Goal: Obtain resource: Download file/media

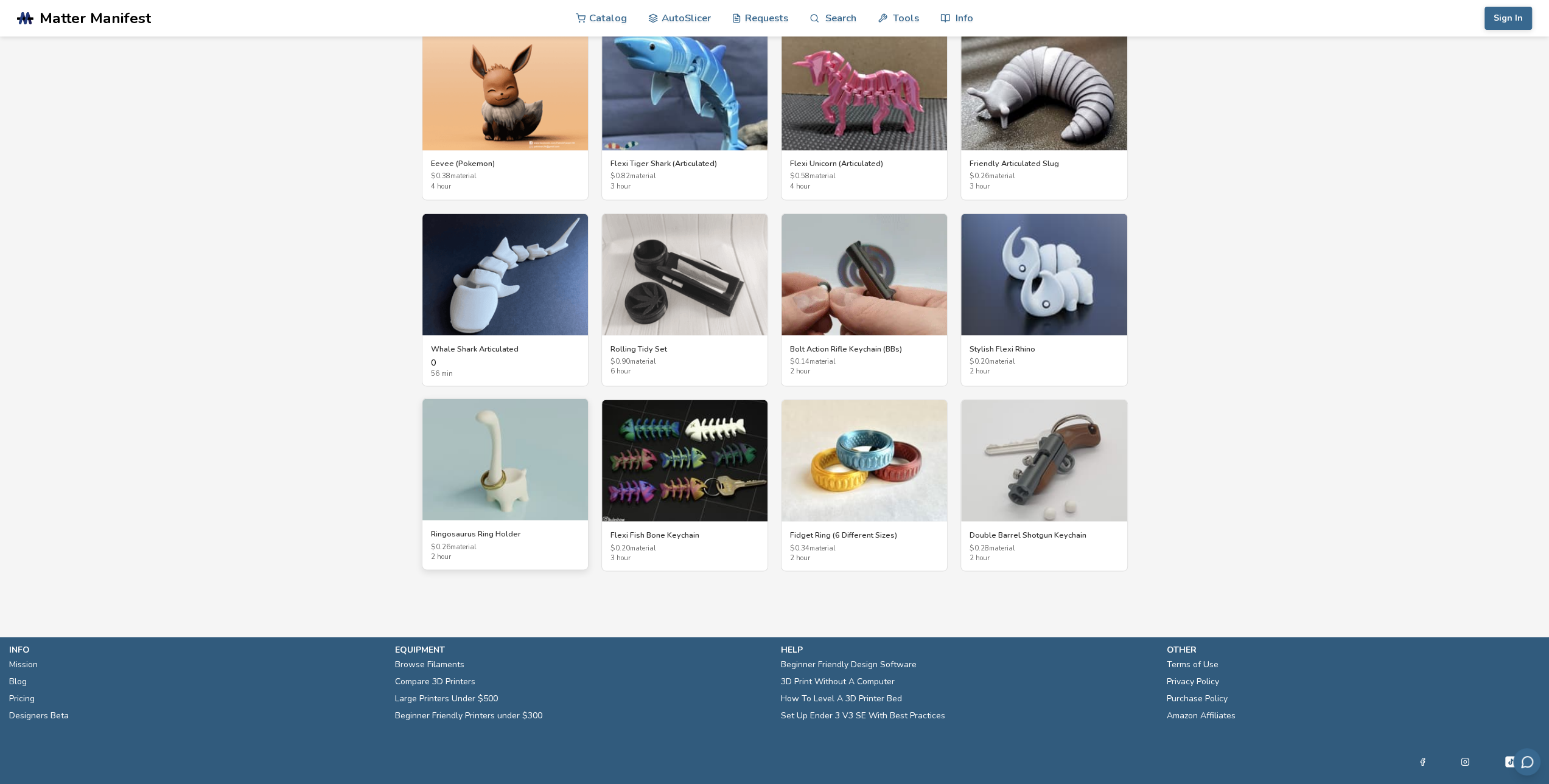
scroll to position [1968, 0]
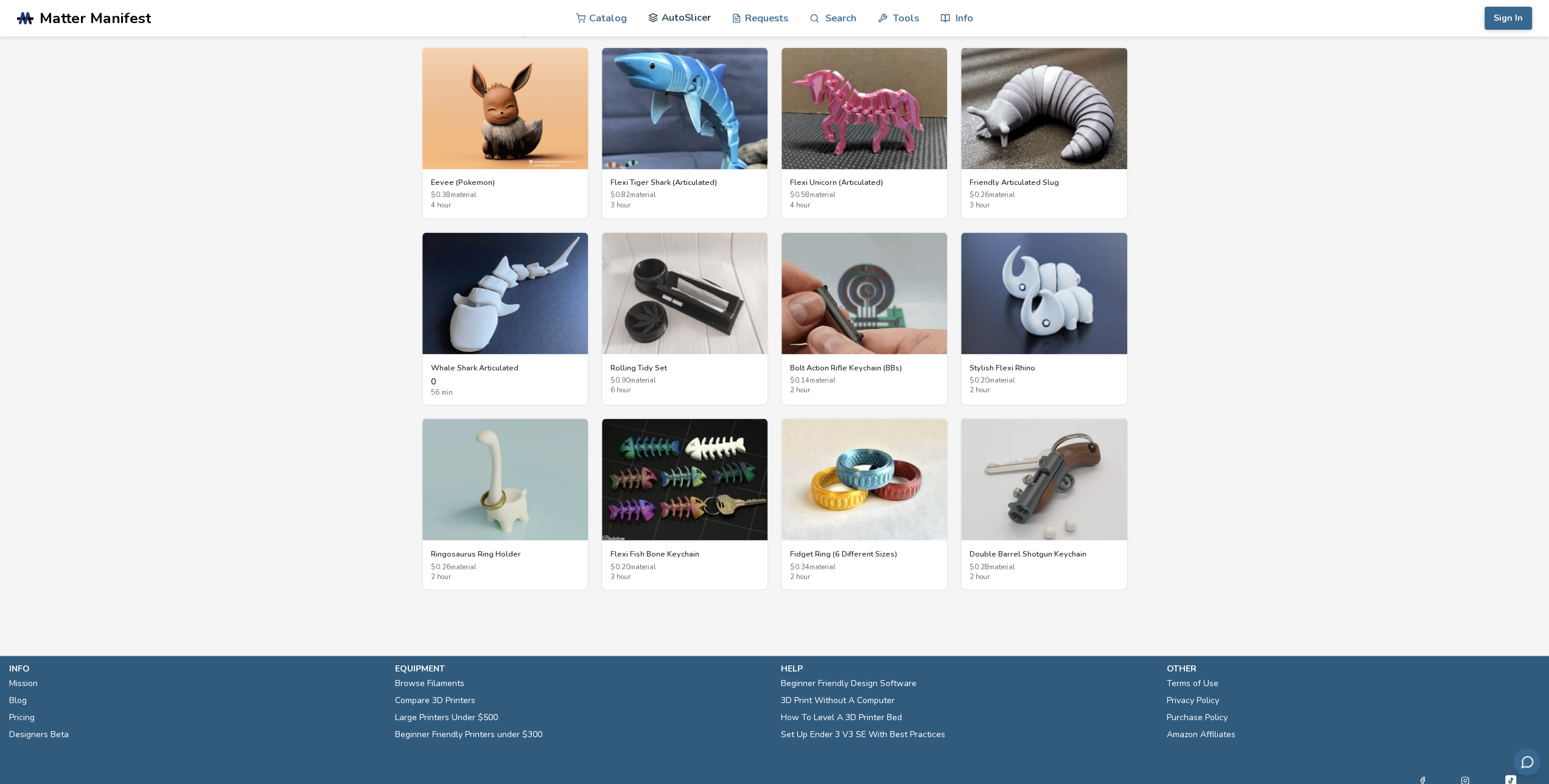
click at [694, 18] on link "AutoSlicer" at bounding box center [679, 17] width 62 height 36
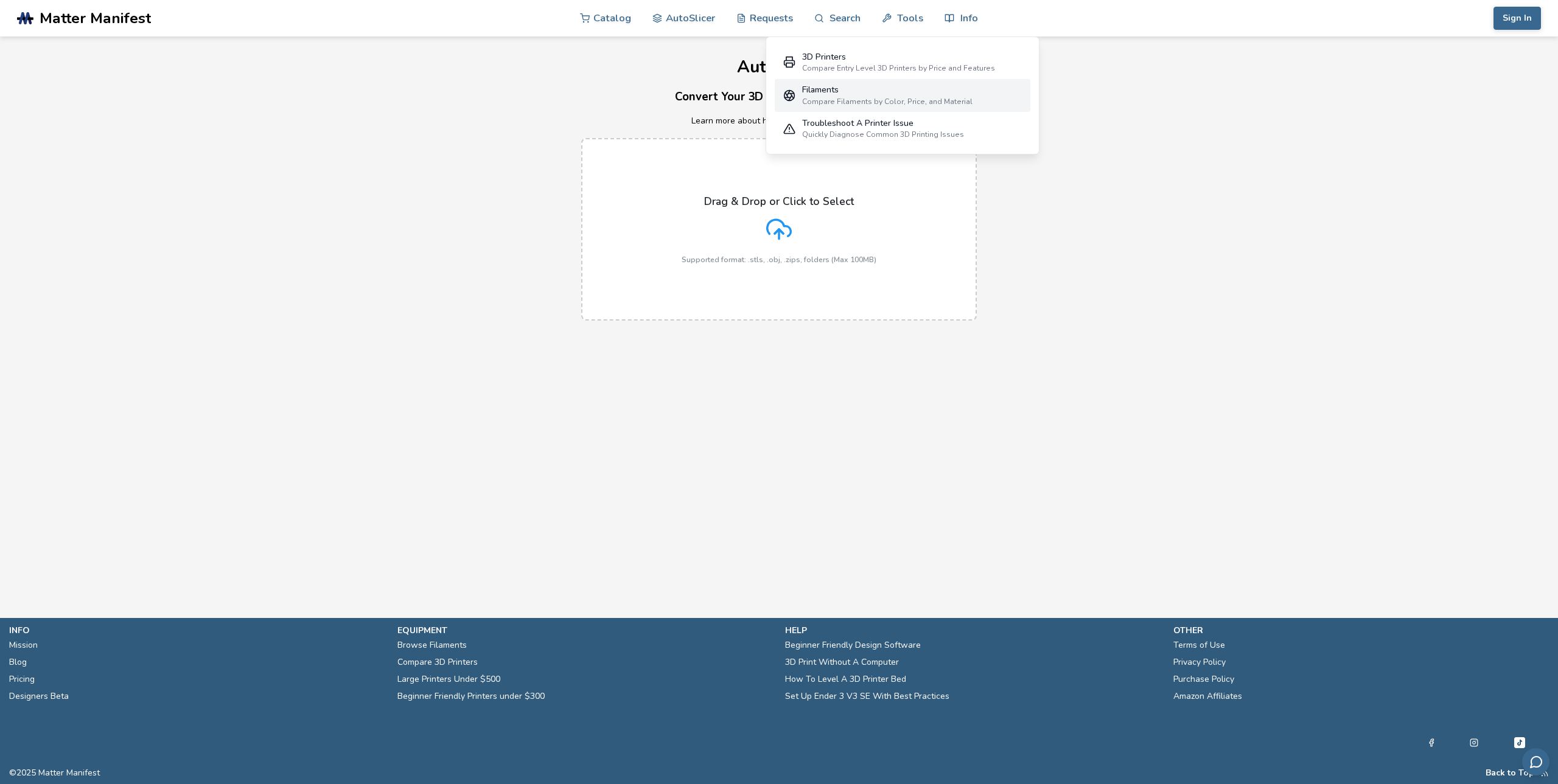
click at [904, 98] on div "Compare Filaments by Color, Price, and Material" at bounding box center [887, 101] width 170 height 8
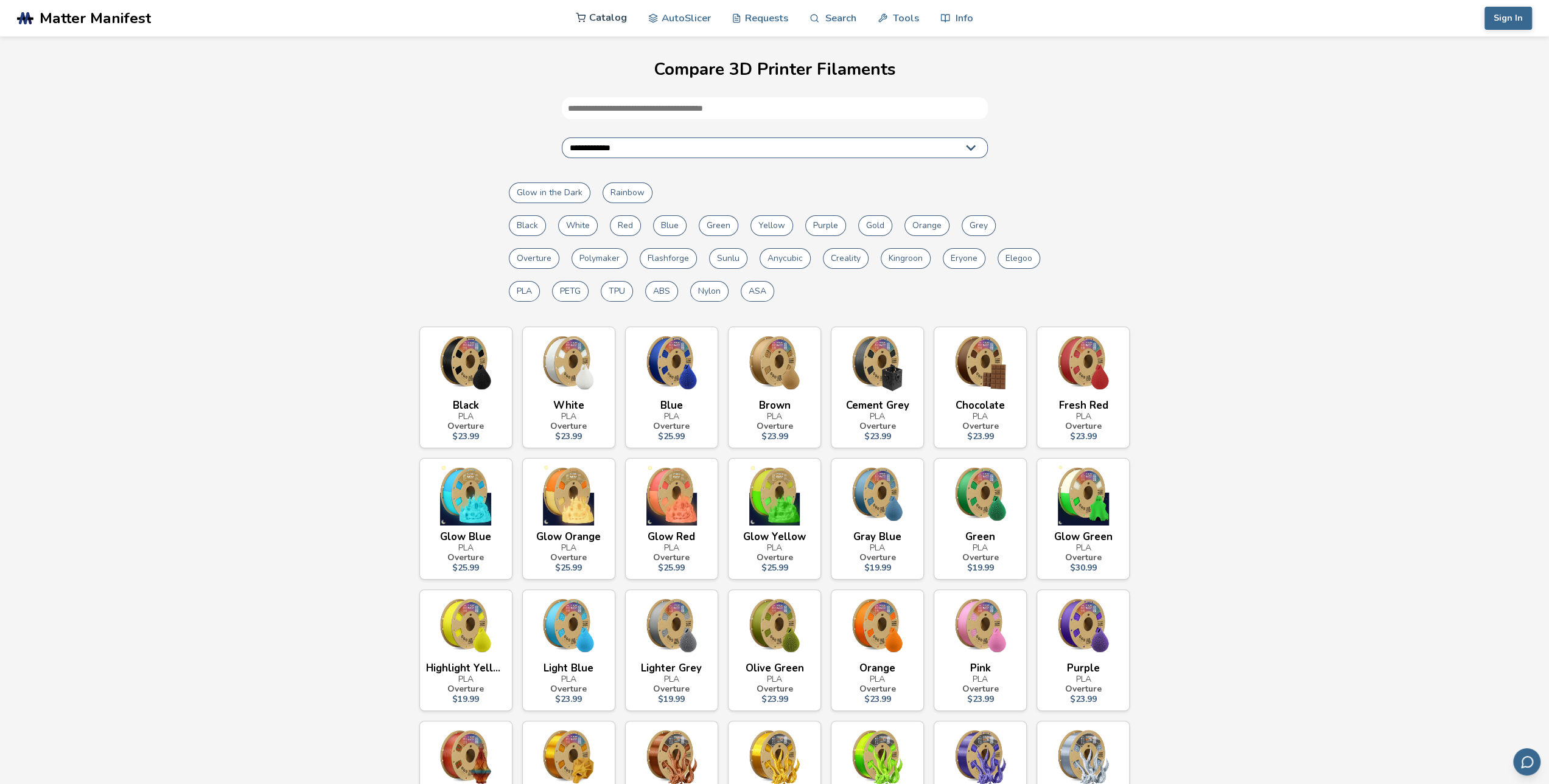
click at [600, 15] on link "Catalog" at bounding box center [601, 17] width 51 height 36
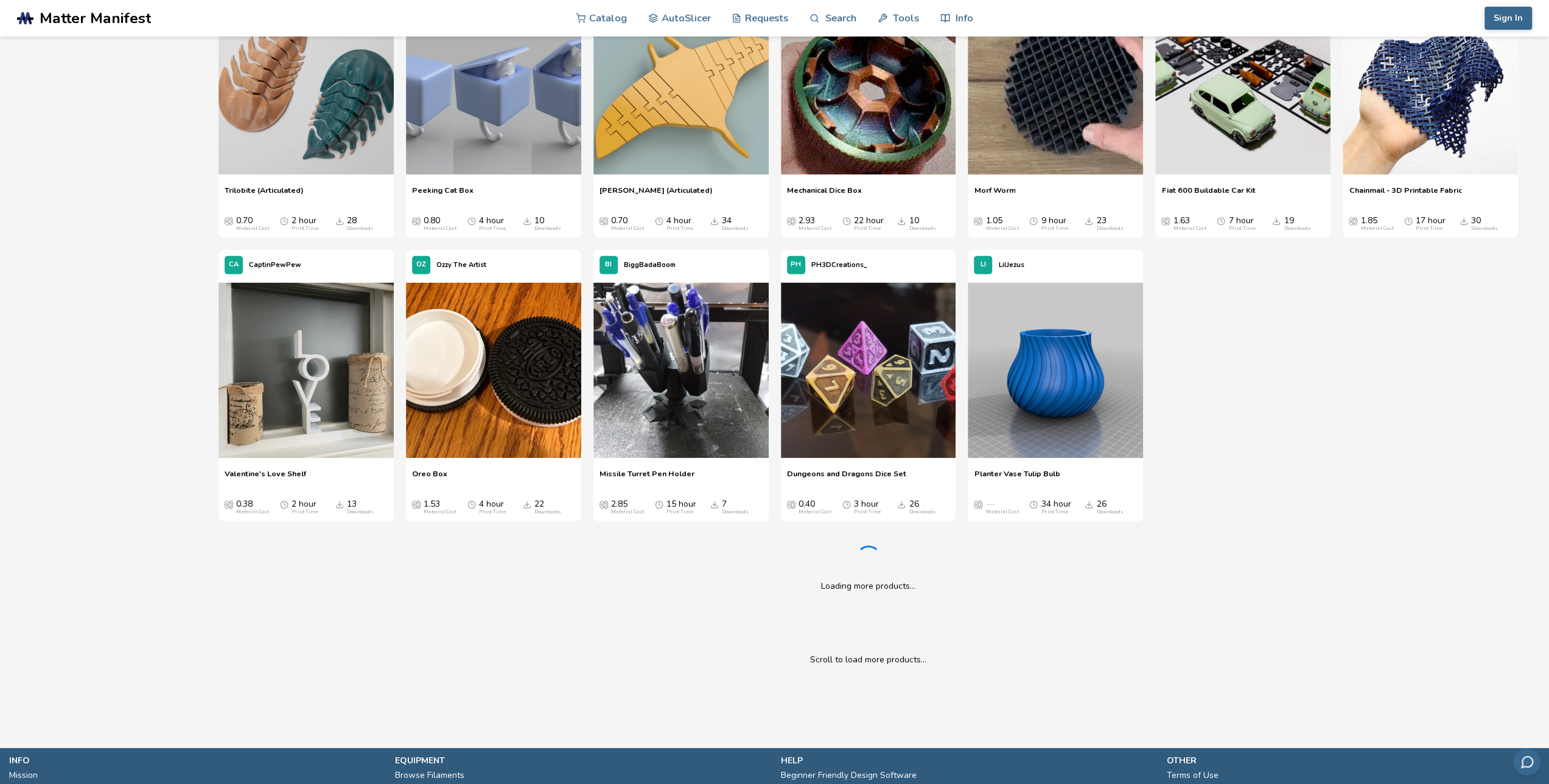
scroll to position [3650, 0]
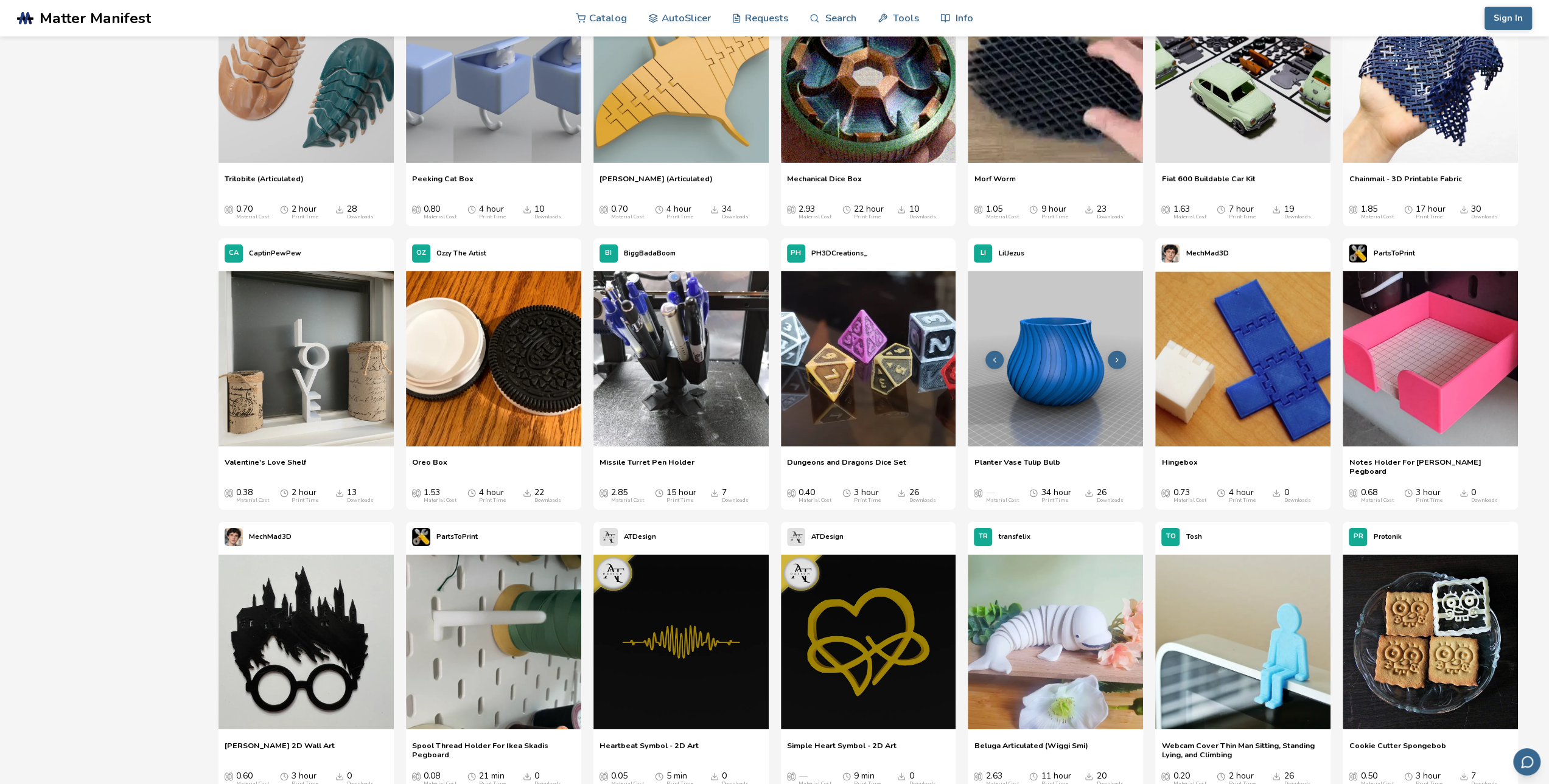
click at [1119, 358] on icon at bounding box center [1116, 359] width 8 height 8
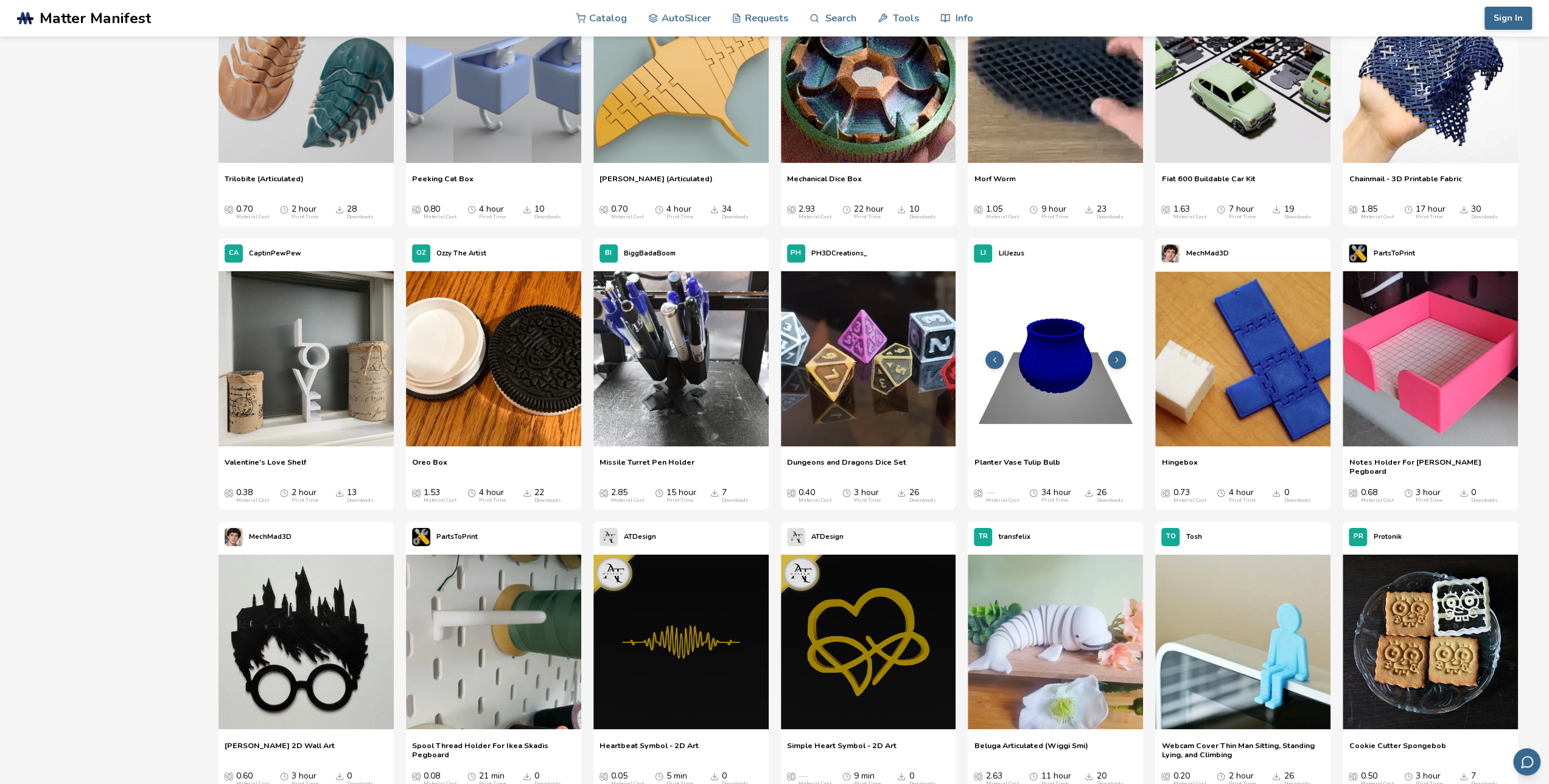
click at [1122, 360] on button at bounding box center [1117, 360] width 18 height 18
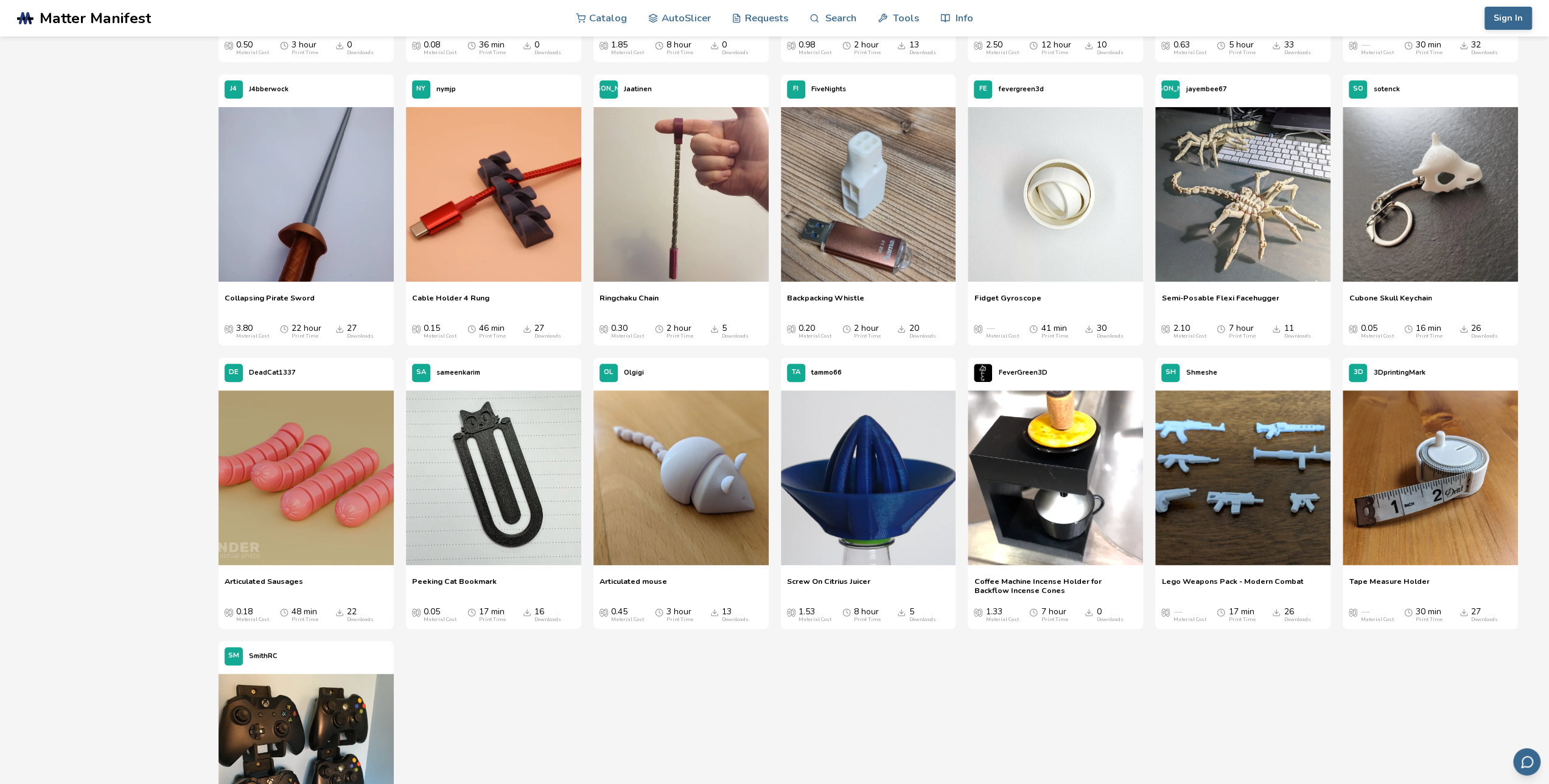
scroll to position [5353, 0]
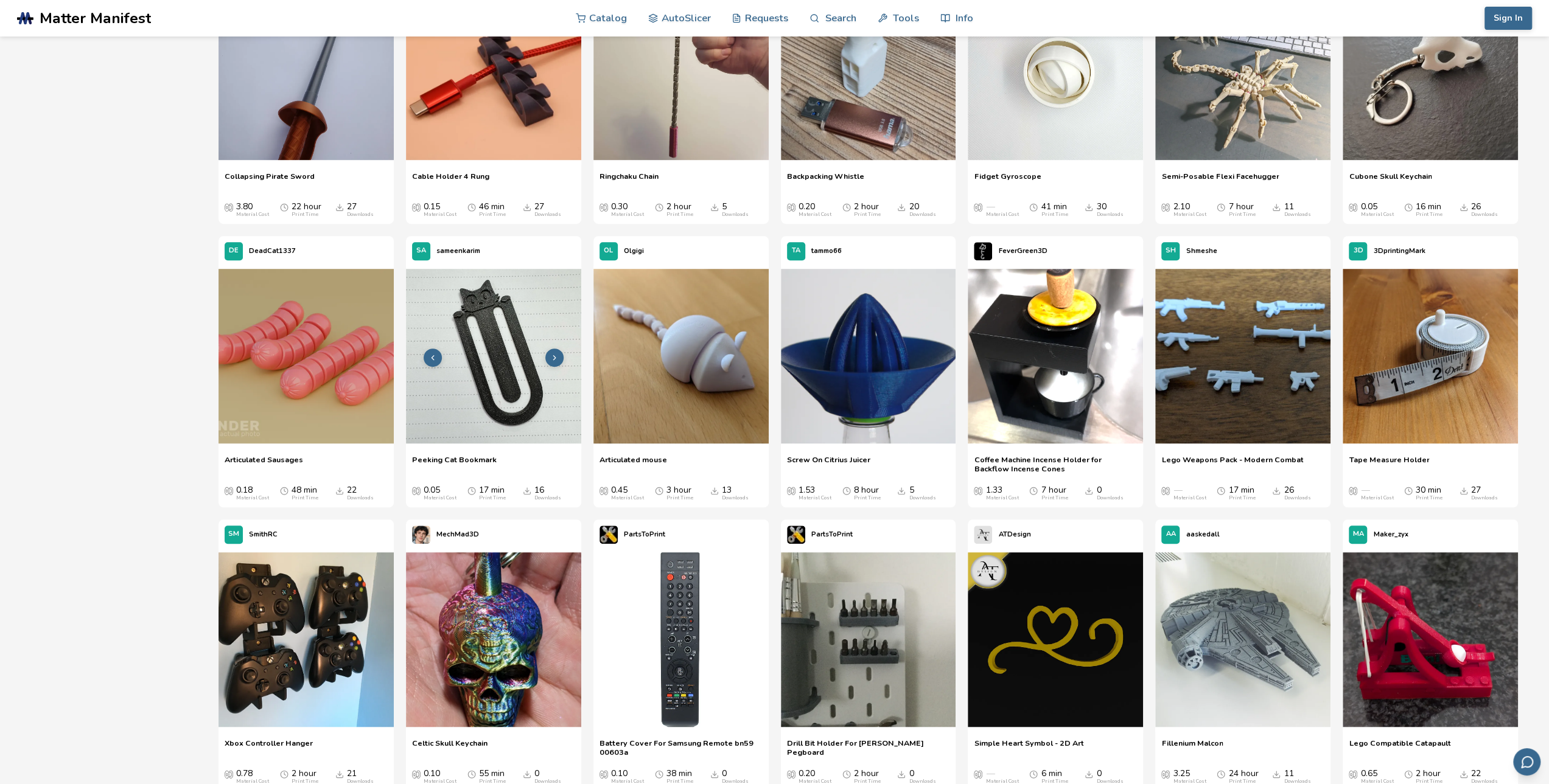
click at [490, 322] on img at bounding box center [493, 356] width 175 height 175
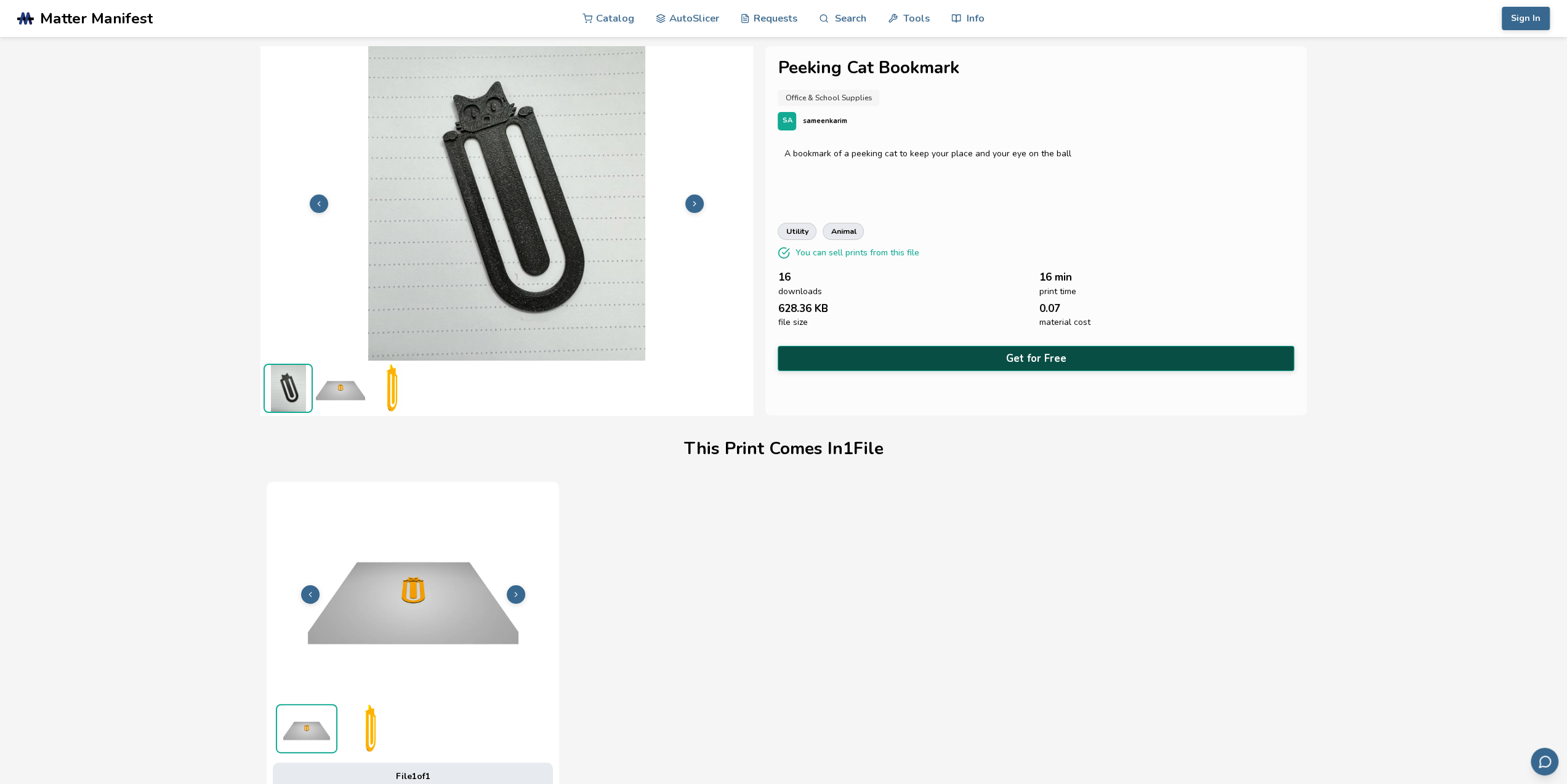
click at [1053, 356] on button "Get for Free" at bounding box center [1035, 358] width 516 height 25
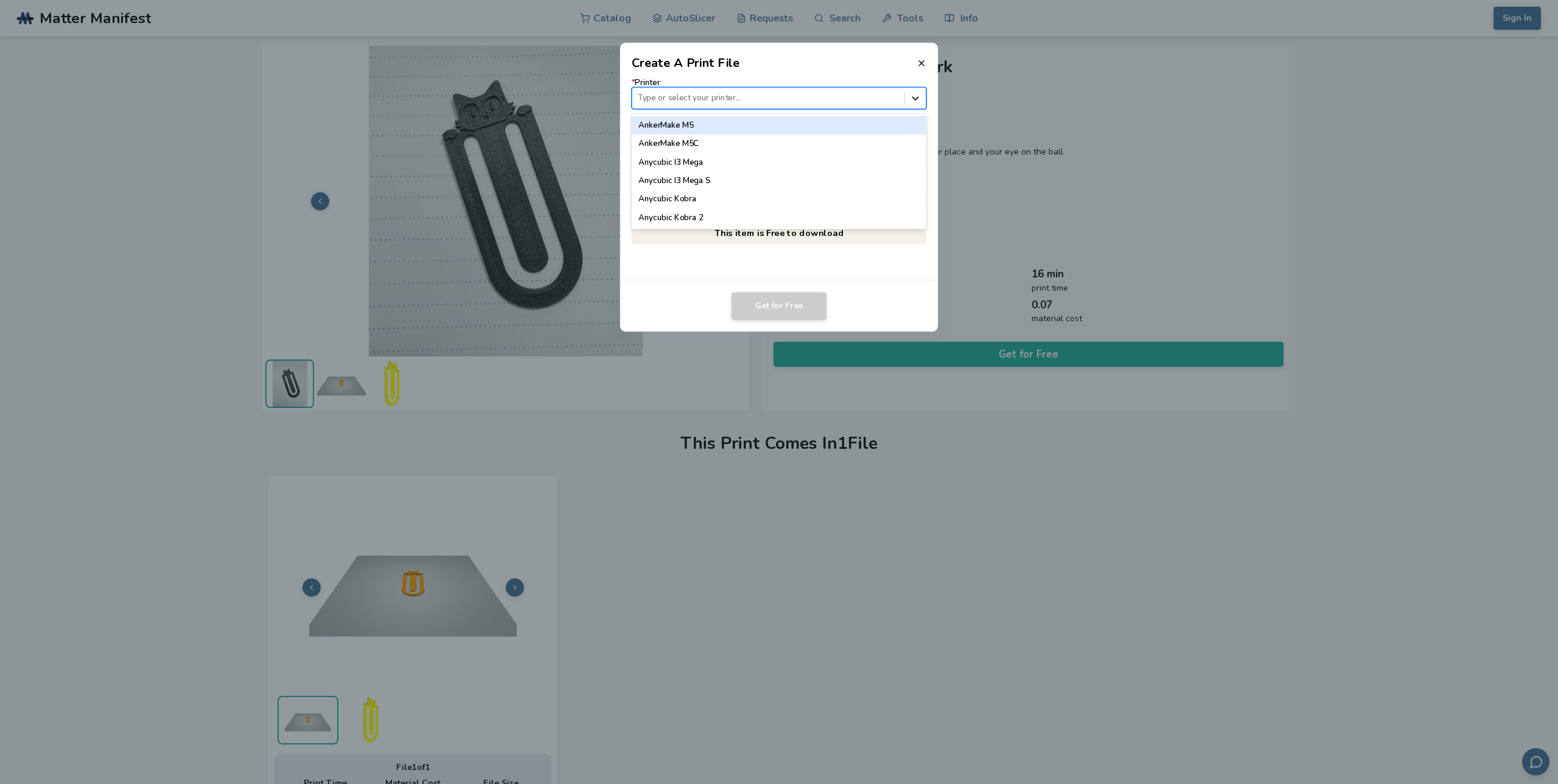
click at [911, 98] on icon at bounding box center [916, 98] width 11 height 11
type input "*******"
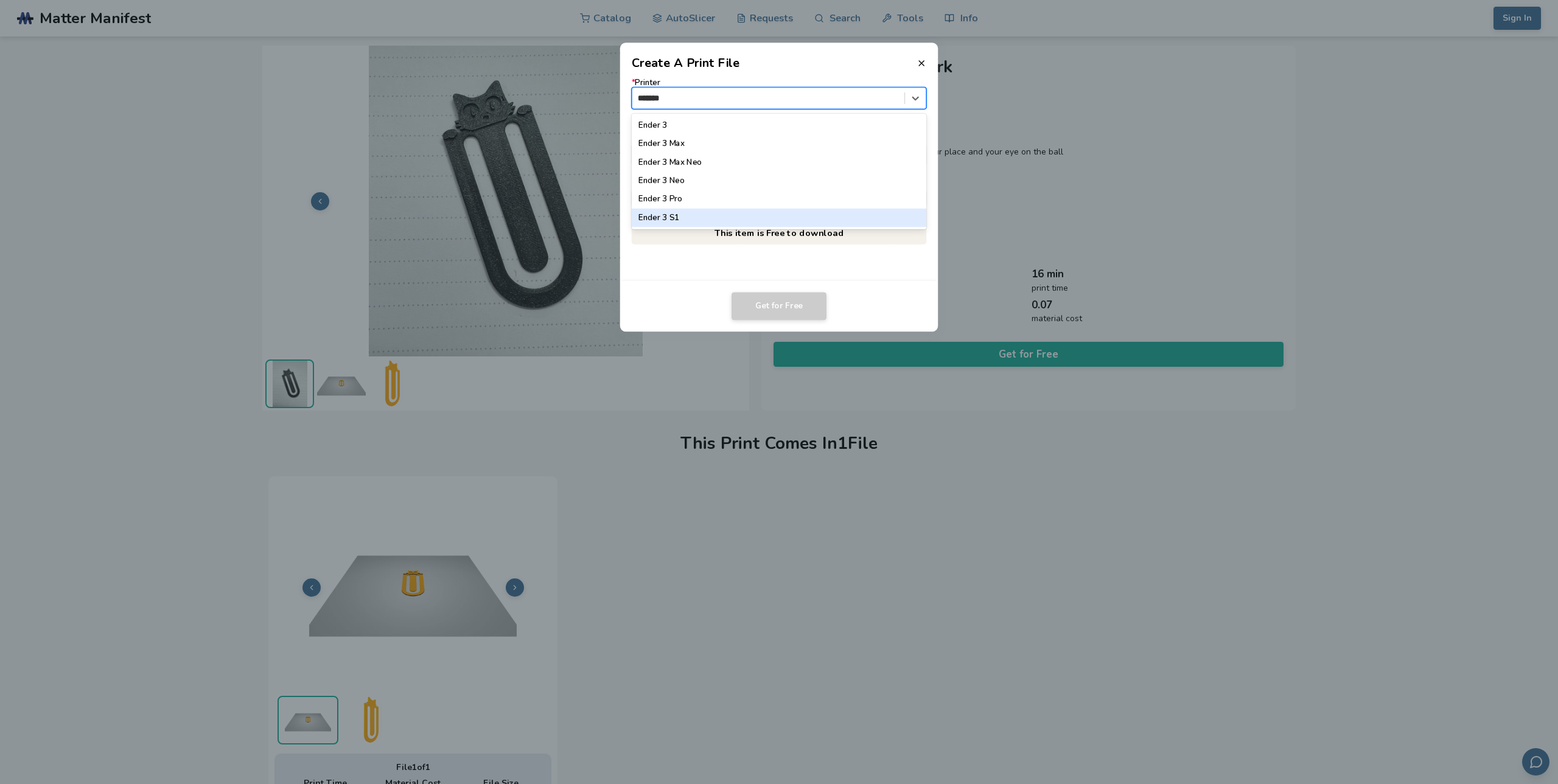
click at [670, 216] on div "Ender 3 S1" at bounding box center [779, 217] width 295 height 18
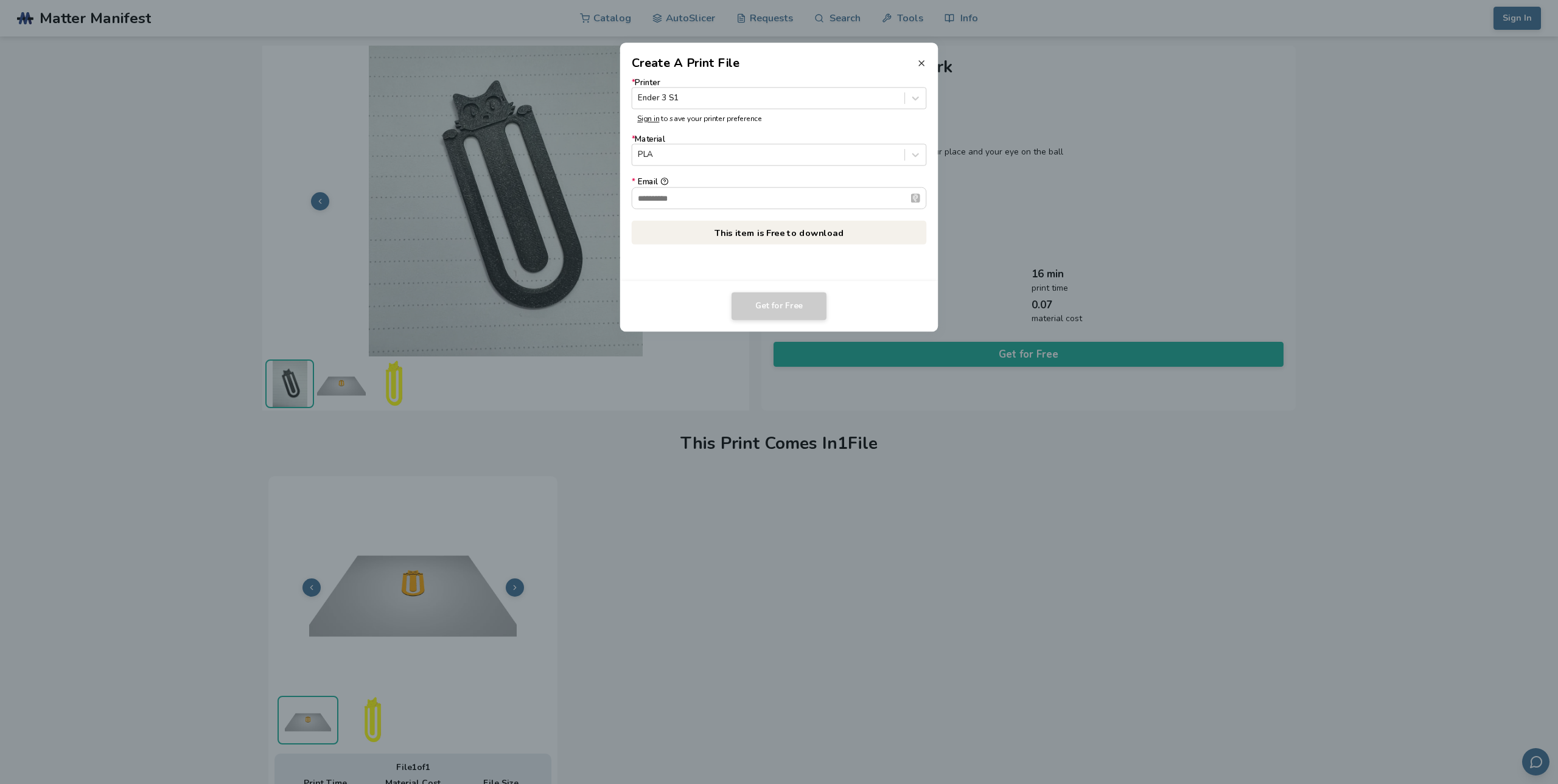
click at [922, 65] on icon at bounding box center [921, 63] width 10 height 10
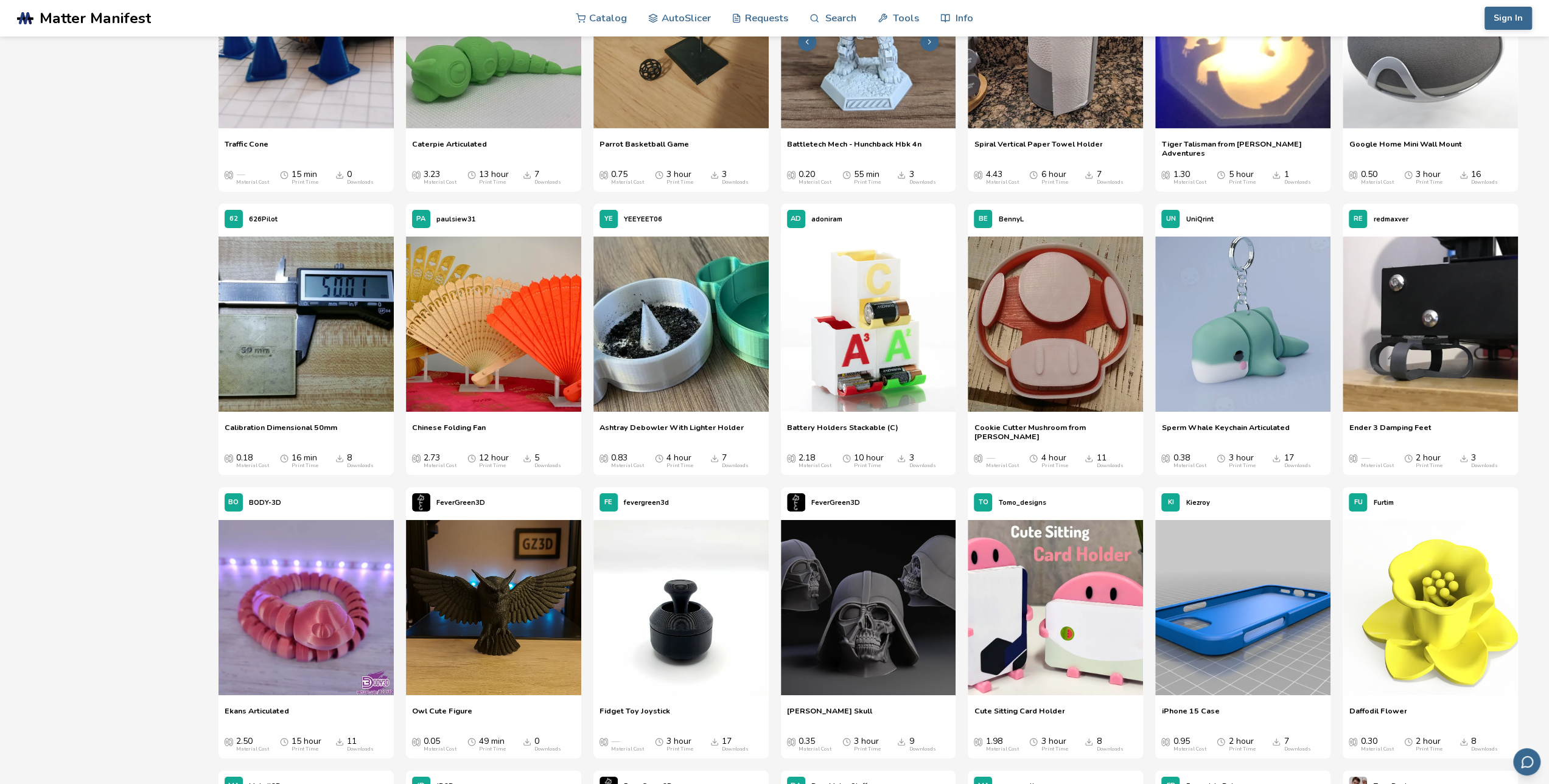
scroll to position [13503, 0]
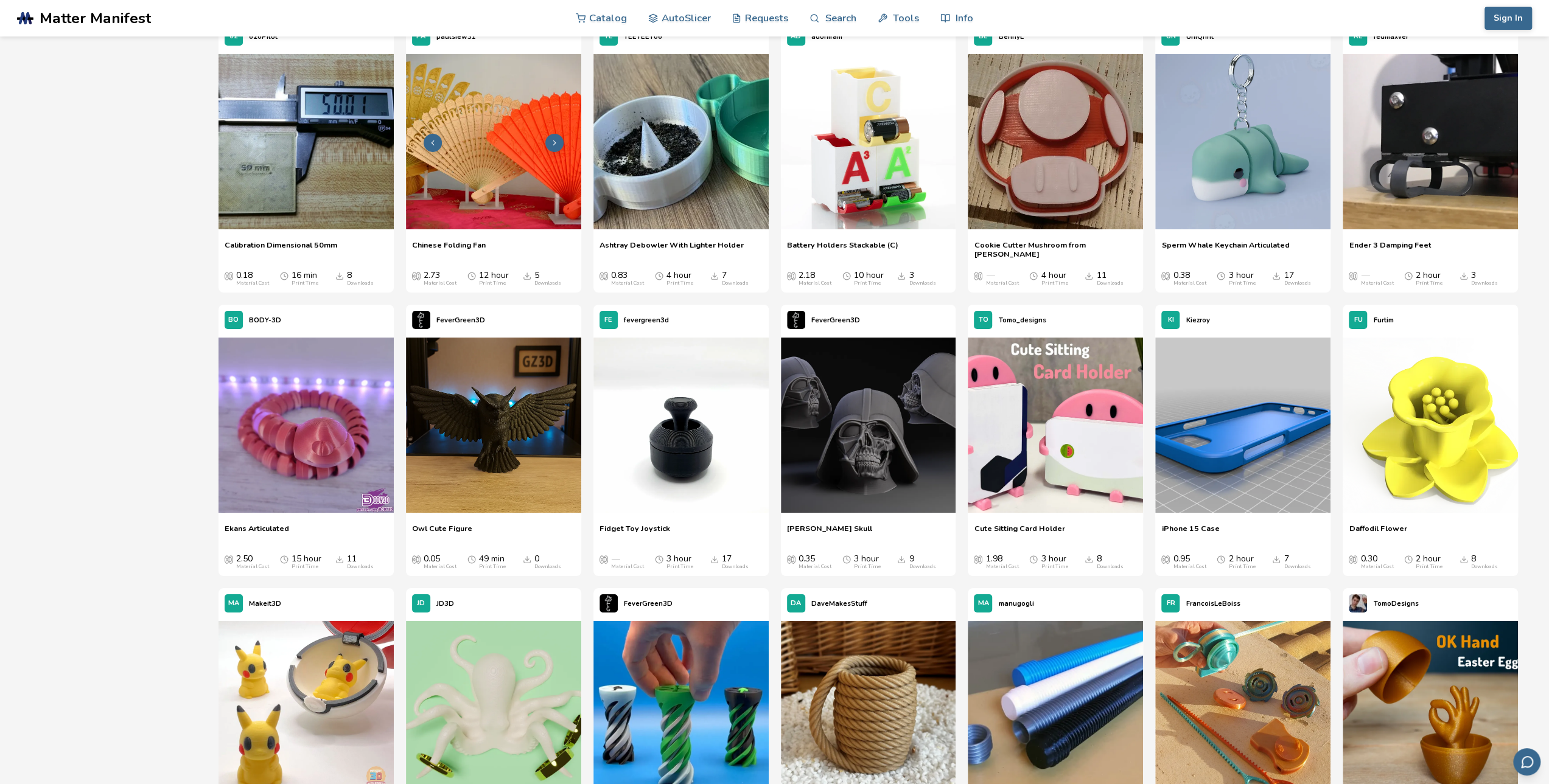
click at [469, 145] on img at bounding box center [493, 142] width 175 height 175
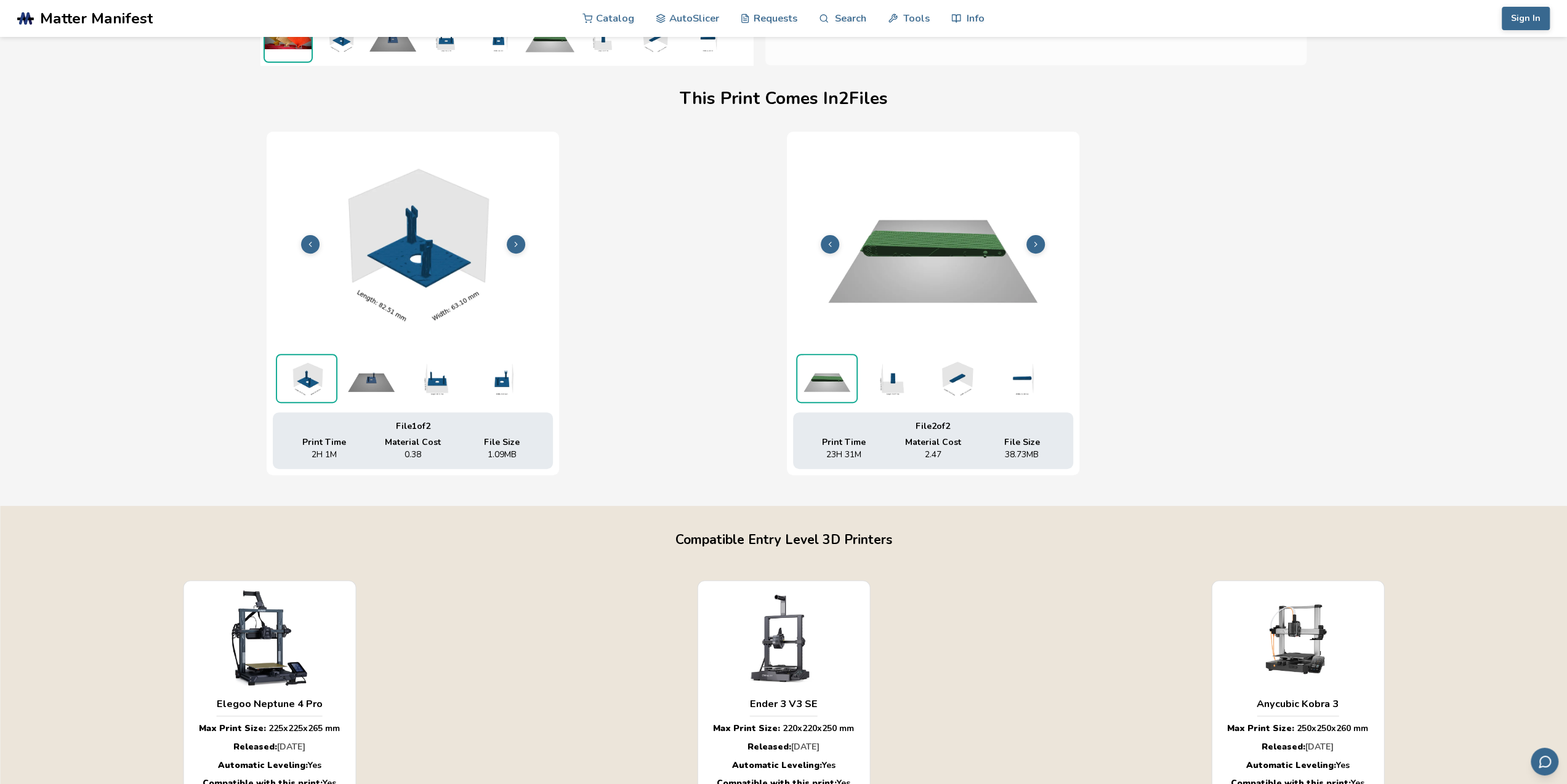
scroll to position [369, 5]
